Goal: Task Accomplishment & Management: Use online tool/utility

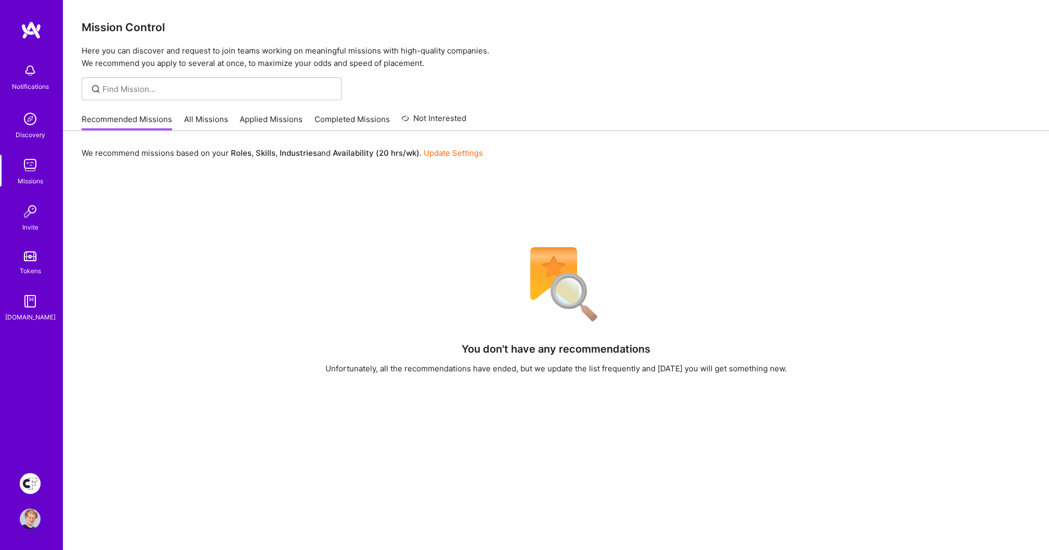
click at [27, 488] on img at bounding box center [30, 483] width 21 height 21
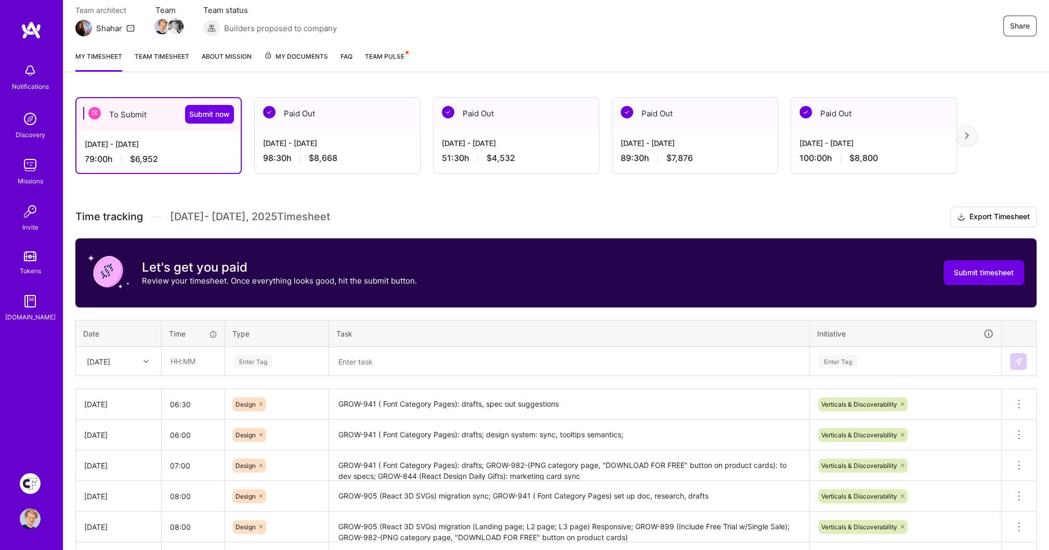
scroll to position [89, 0]
